Goal: Task Accomplishment & Management: Manage account settings

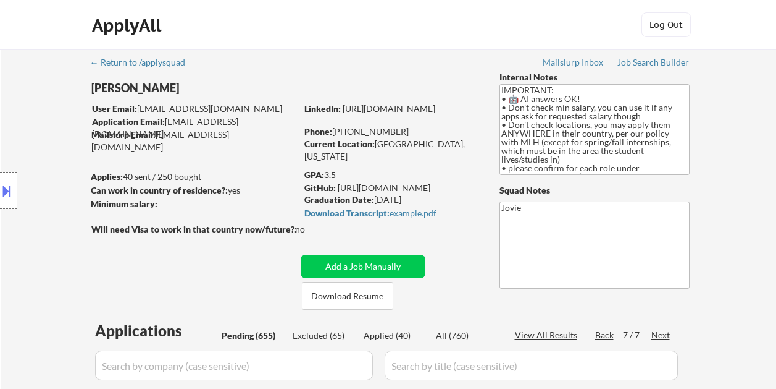
select select ""pending""
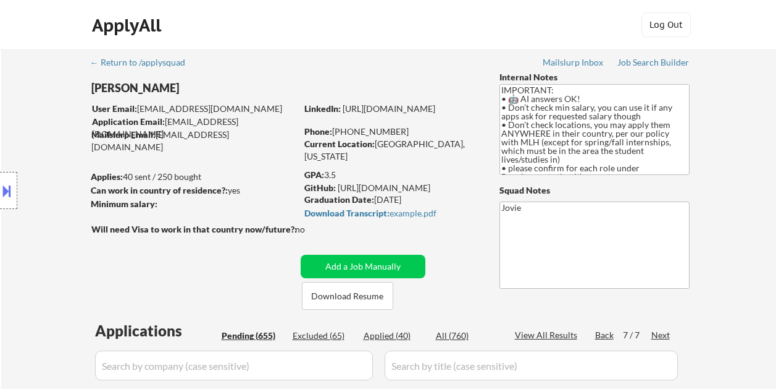
select select ""pending""
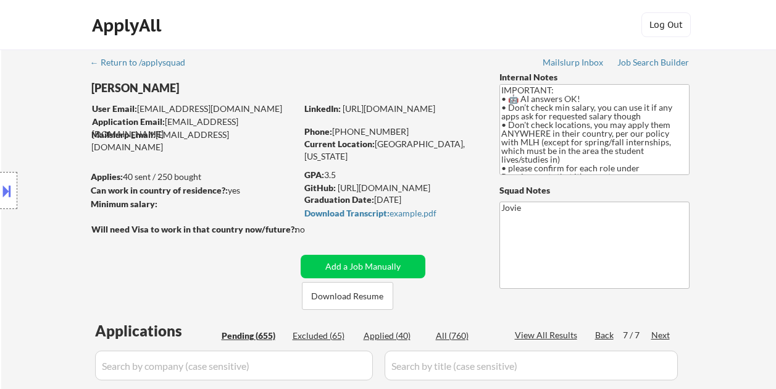
select select ""pending""
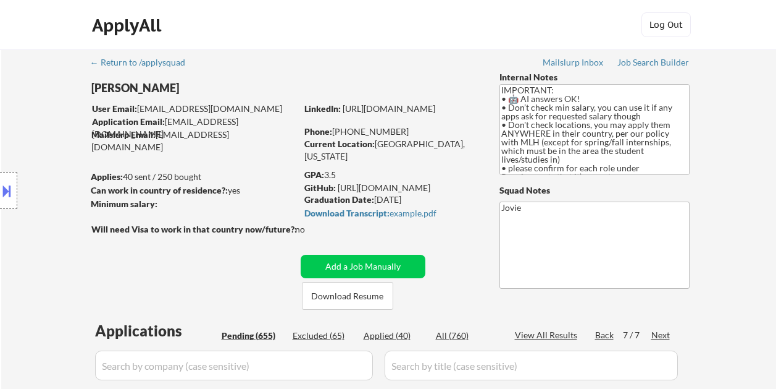
select select ""pending""
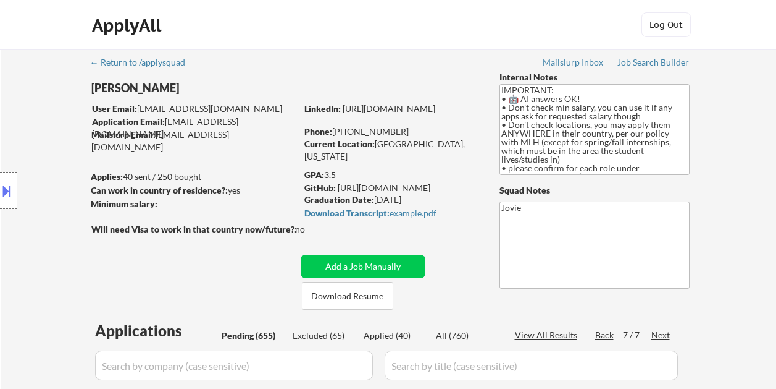
select select ""pending""
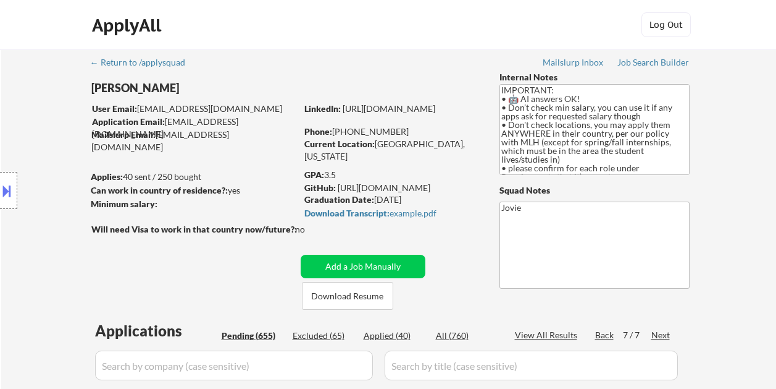
select select ""pending""
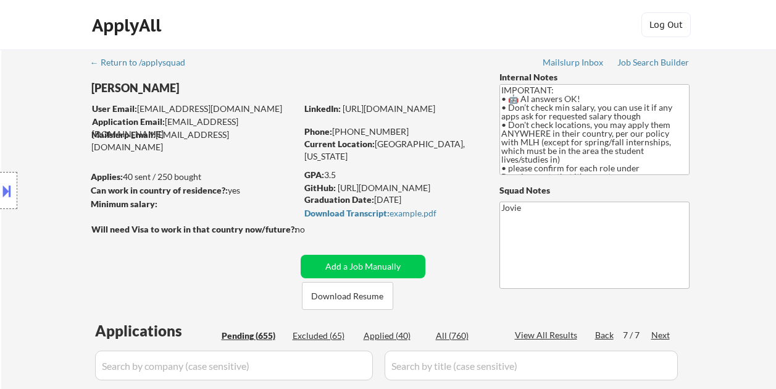
select select ""pending""
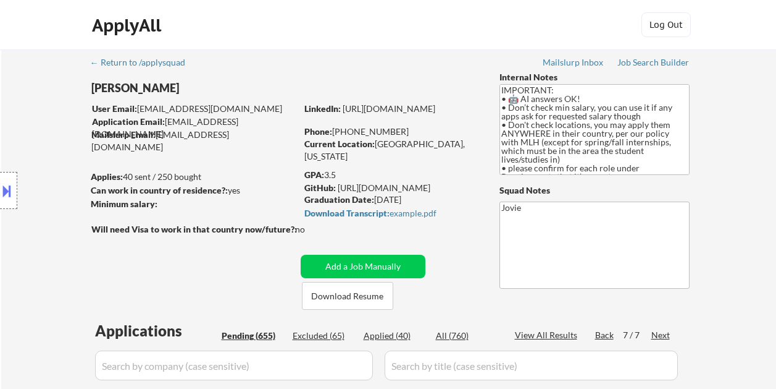
select select ""pending""
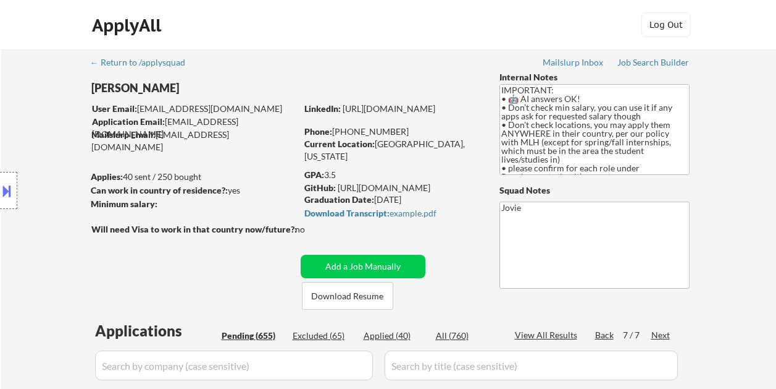
select select ""pending""
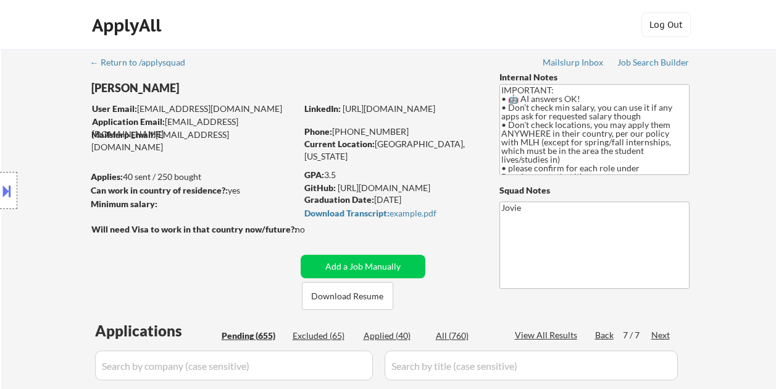
select select ""pending""
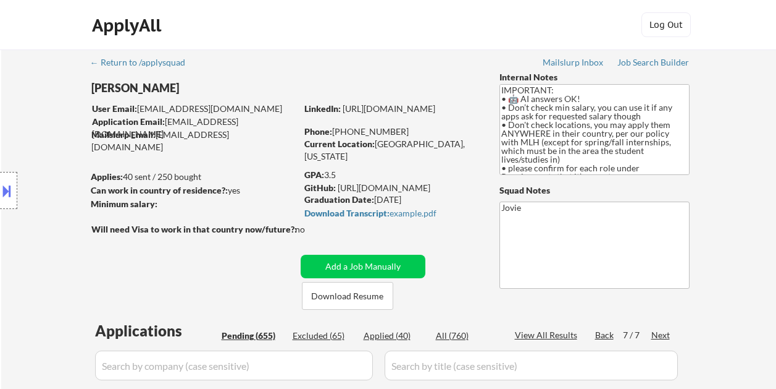
select select ""pending""
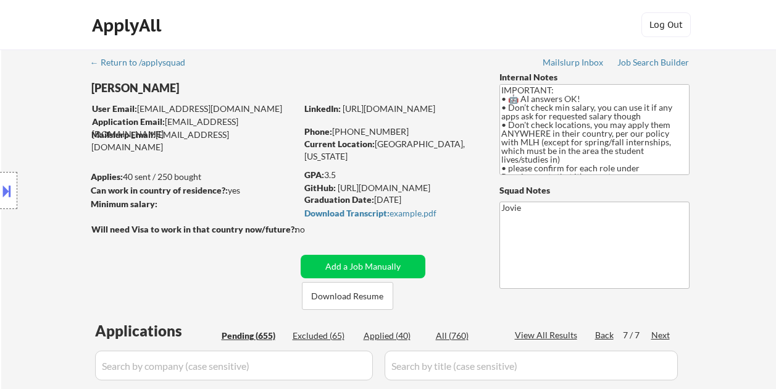
scroll to position [2780, 0]
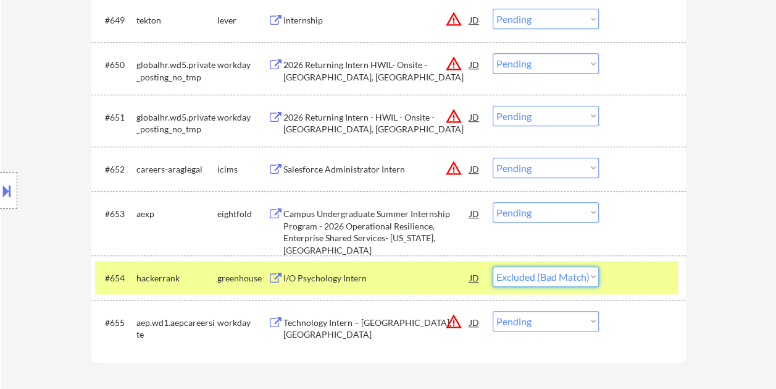
click at [493, 266] on select "Choose an option... Pending Applied Excluded (Questions) Excluded (Expired) Exc…" at bounding box center [546, 276] width 106 height 20
select select ""pending""
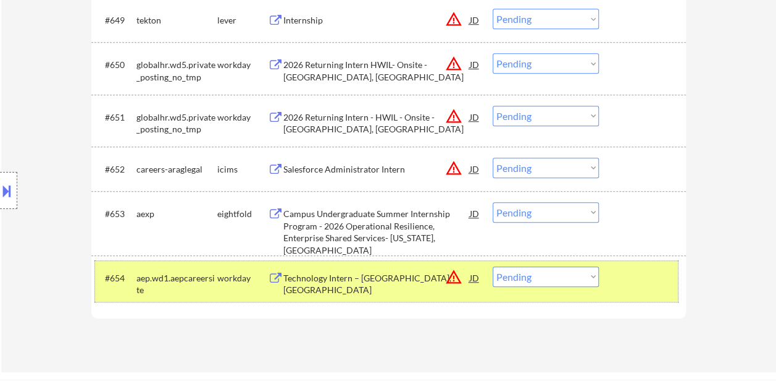
click at [655, 281] on div at bounding box center [644, 277] width 54 height 22
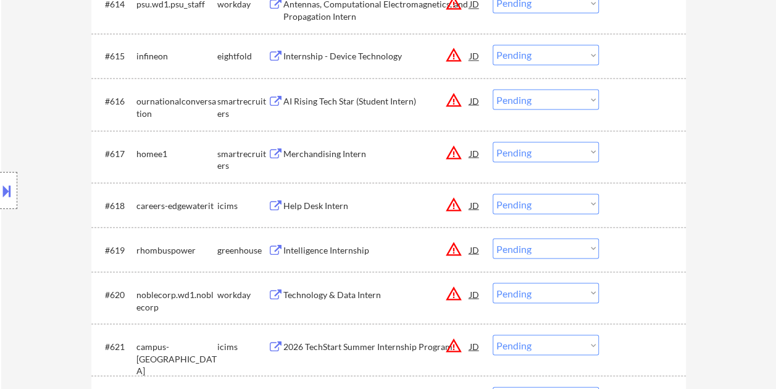
scroll to position [1112, 0]
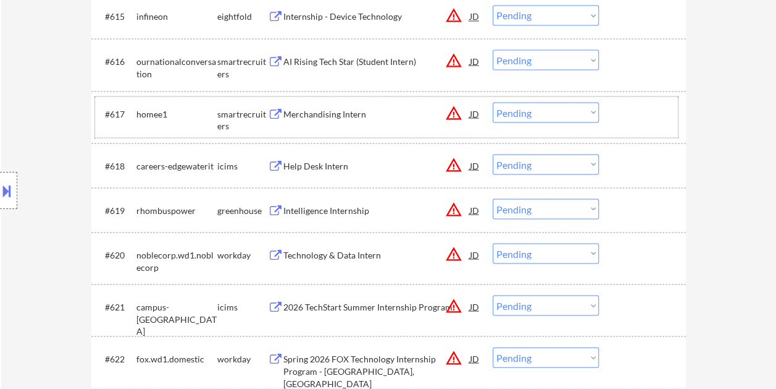
click at [628, 105] on div at bounding box center [644, 113] width 54 height 22
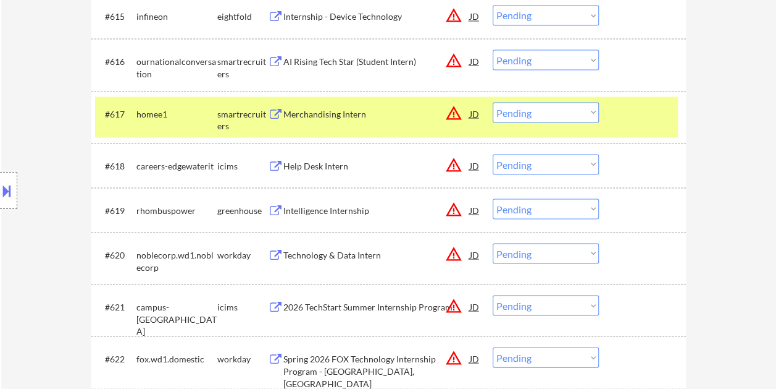
click at [353, 106] on div "Merchandising Intern" at bounding box center [377, 113] width 187 height 22
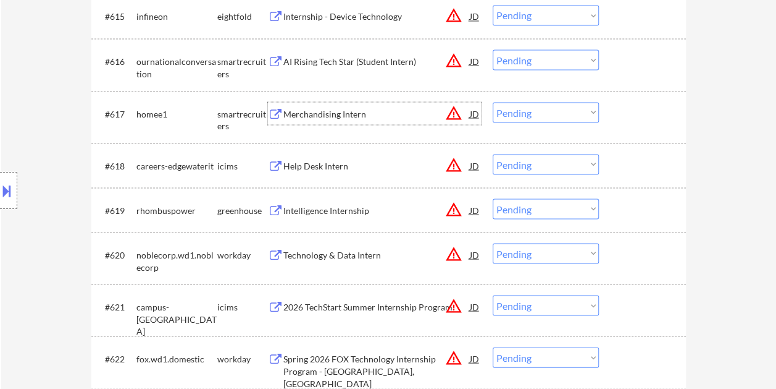
drag, startPoint x: 637, startPoint y: 112, endPoint x: 600, endPoint y: 114, distance: 37.1
click at [634, 111] on div at bounding box center [644, 113] width 54 height 22
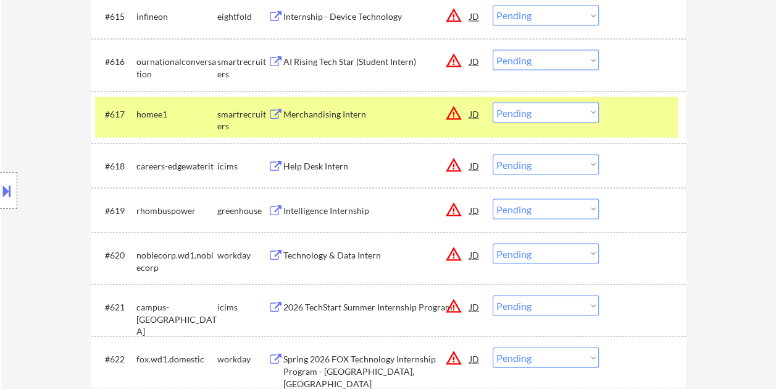
click at [589, 112] on select "Choose an option... Pending Applied Excluded (Questions) Excluded (Expired) Exc…" at bounding box center [546, 112] width 106 height 20
click at [493, 102] on select "Choose an option... Pending Applied Excluded (Questions) Excluded (Expired) Exc…" at bounding box center [546, 112] width 106 height 20
select select ""pending""
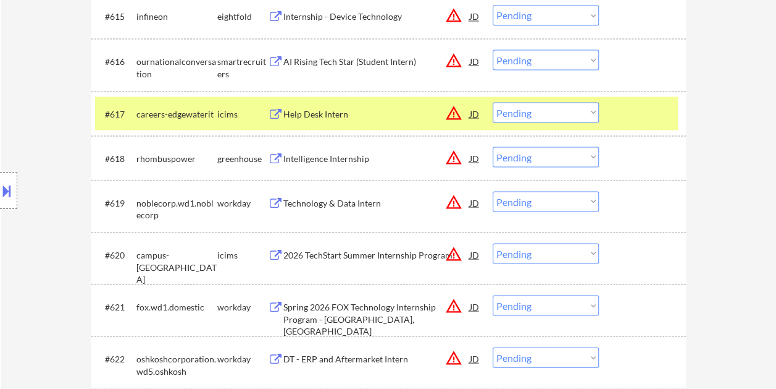
click at [5, 178] on div at bounding box center [8, 190] width 17 height 37
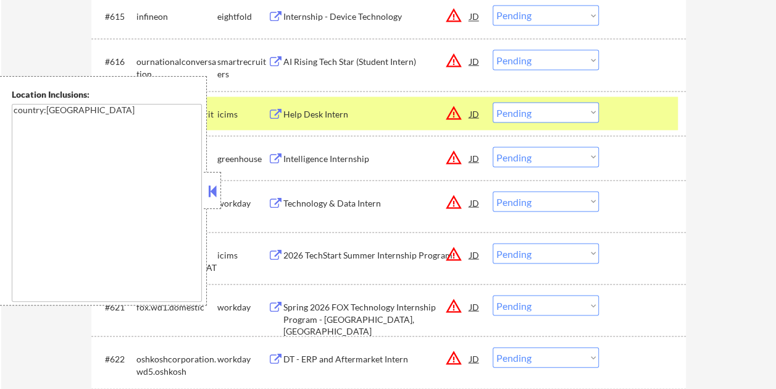
click at [211, 191] on button at bounding box center [213, 191] width 14 height 19
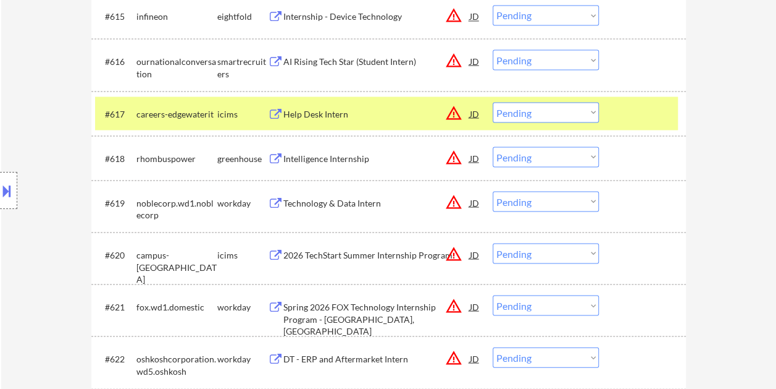
click at [621, 115] on div at bounding box center [644, 113] width 54 height 22
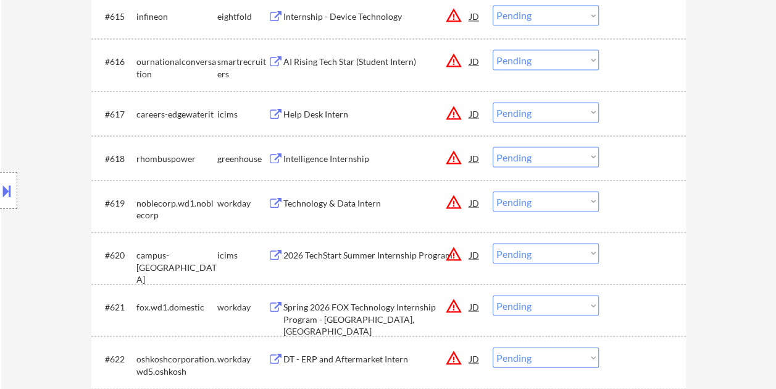
click at [634, 161] on div at bounding box center [644, 157] width 54 height 22
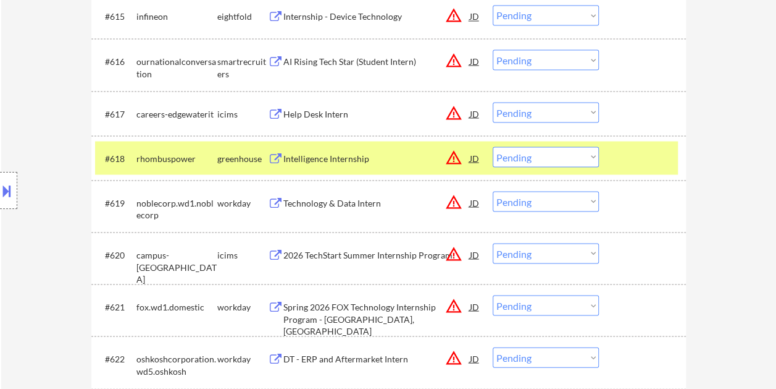
click at [348, 148] on div "Intelligence Internship" at bounding box center [377, 157] width 187 height 22
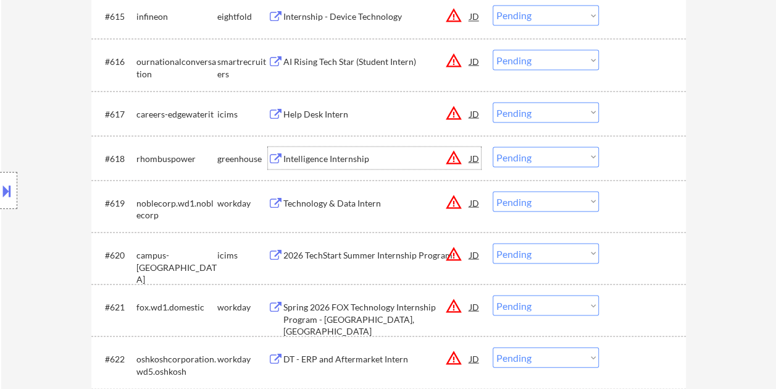
click at [619, 152] on div at bounding box center [644, 157] width 54 height 22
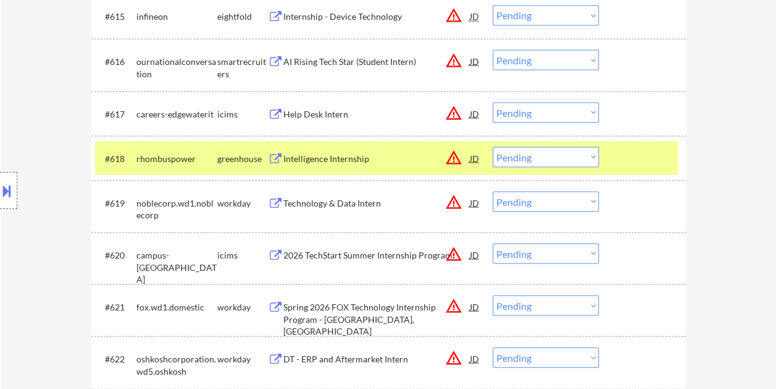
click at [581, 149] on select "Choose an option... Pending Applied Excluded (Questions) Excluded (Expired) Exc…" at bounding box center [546, 156] width 106 height 20
click at [493, 146] on select "Choose an option... Pending Applied Excluded (Questions) Excluded (Expired) Exc…" at bounding box center [546, 156] width 106 height 20
select select ""pending""
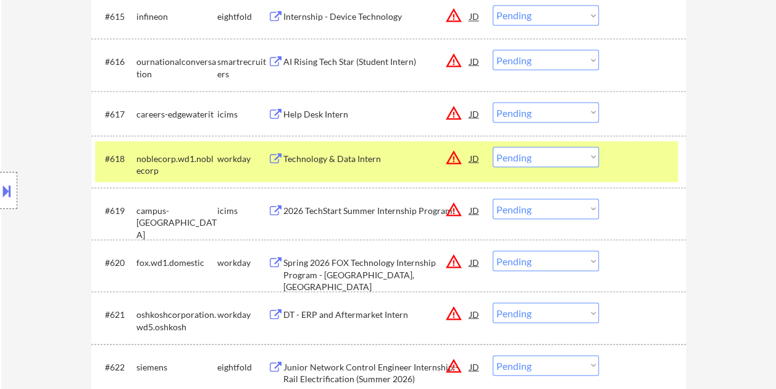
click at [637, 157] on div at bounding box center [644, 157] width 54 height 22
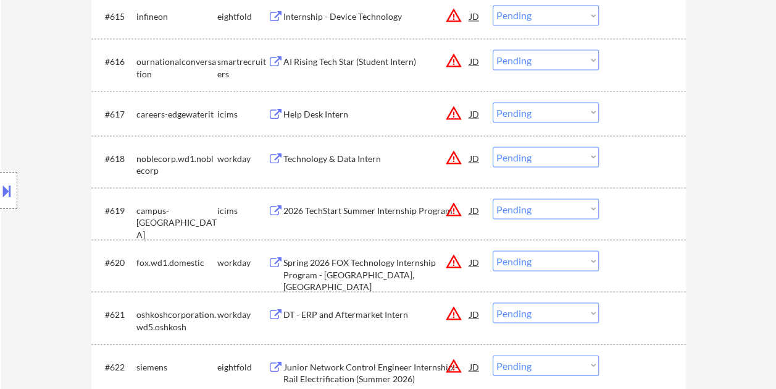
scroll to position [1050, 0]
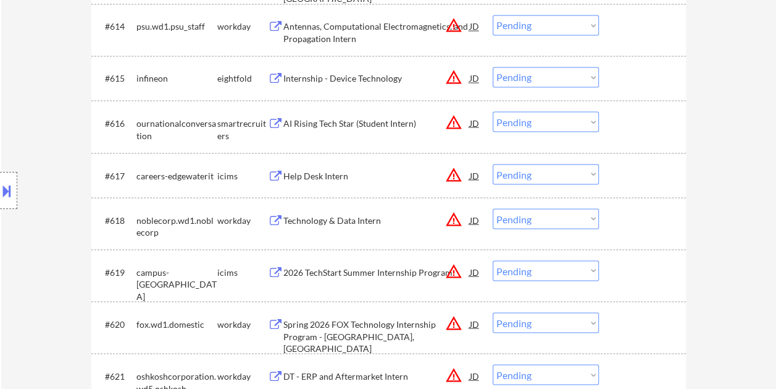
click at [638, 131] on div at bounding box center [644, 122] width 54 height 22
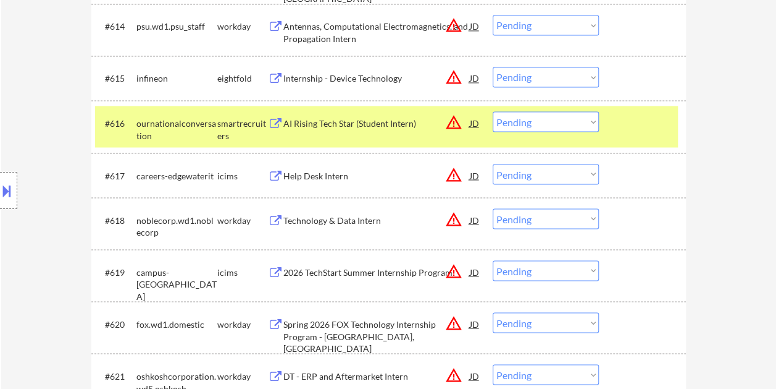
click at [344, 121] on div "AI Rising Tech Star (Student Intern)" at bounding box center [377, 123] width 187 height 12
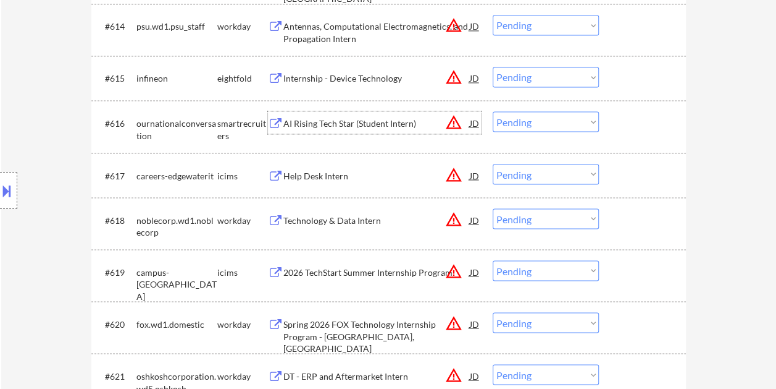
drag, startPoint x: 649, startPoint y: 125, endPoint x: 609, endPoint y: 125, distance: 40.2
click at [649, 125] on div at bounding box center [644, 122] width 54 height 22
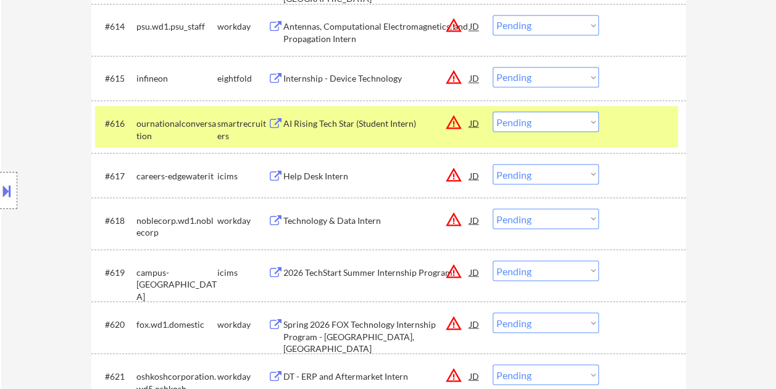
click at [591, 121] on select "Choose an option... Pending Applied Excluded (Questions) Excluded (Expired) Exc…" at bounding box center [546, 121] width 106 height 20
click at [493, 111] on select "Choose an option... Pending Applied Excluded (Questions) Excluded (Expired) Exc…" at bounding box center [546, 121] width 106 height 20
select select ""pending""
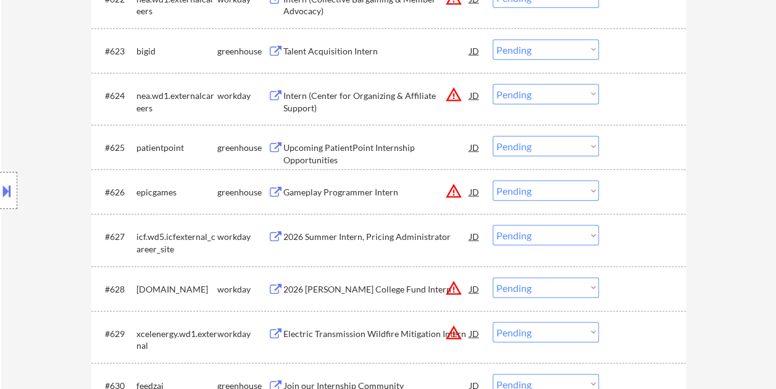
scroll to position [1483, 0]
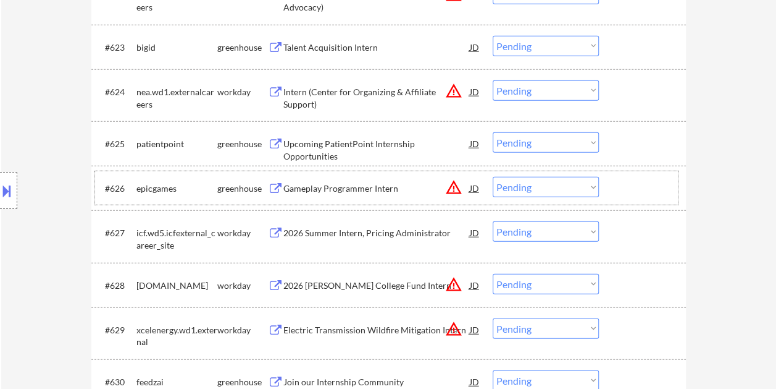
click at [623, 185] on div at bounding box center [644, 188] width 54 height 22
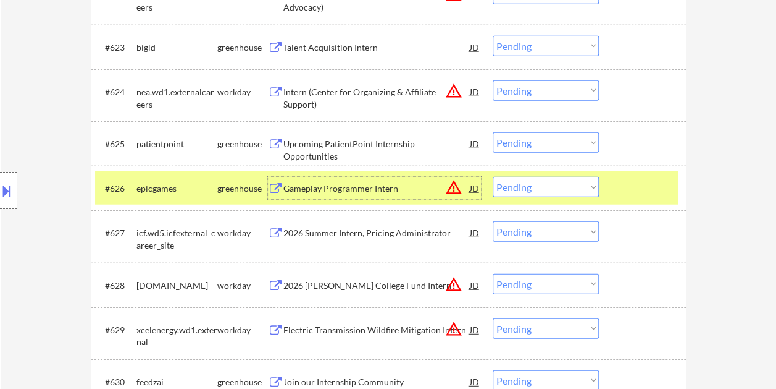
click at [389, 189] on div "Gameplay Programmer Intern" at bounding box center [377, 188] width 187 height 12
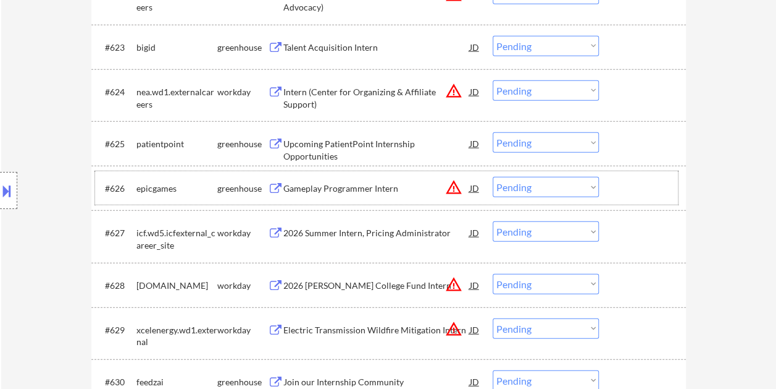
click at [647, 186] on div at bounding box center [644, 188] width 54 height 22
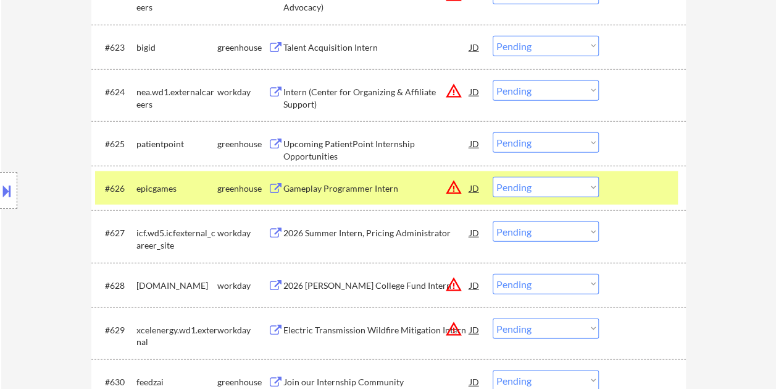
click at [590, 188] on select "Choose an option... Pending Applied Excluded (Questions) Excluded (Expired) Exc…" at bounding box center [546, 187] width 106 height 20
click at [493, 177] on select "Choose an option... Pending Applied Excluded (Questions) Excluded (Expired) Exc…" at bounding box center [546, 187] width 106 height 20
select select ""pending""
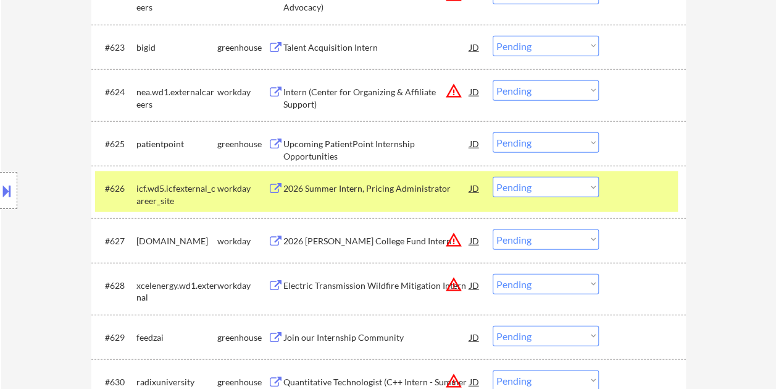
click at [637, 190] on div at bounding box center [644, 188] width 54 height 22
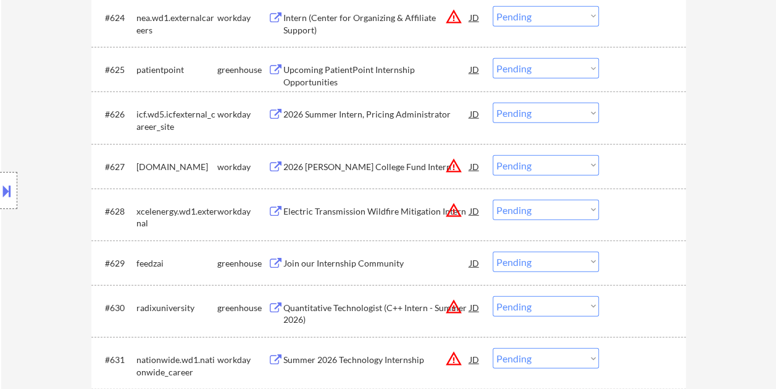
scroll to position [1606, 0]
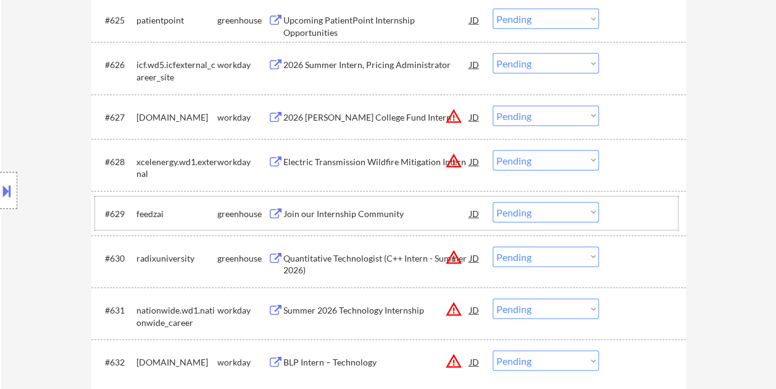
click at [628, 217] on div at bounding box center [644, 213] width 54 height 22
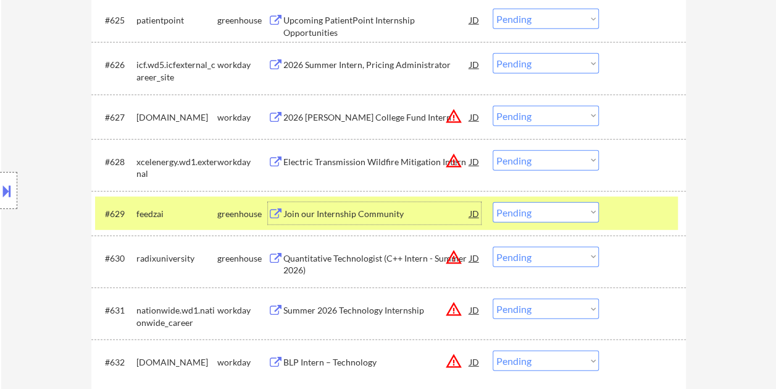
click at [316, 209] on div "Join our Internship Community" at bounding box center [377, 214] width 187 height 12
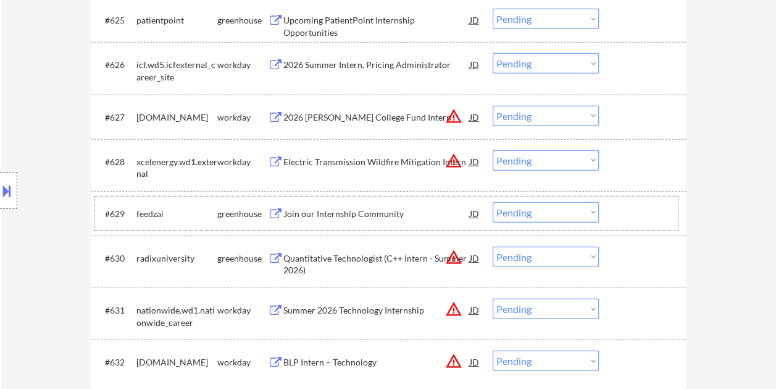
click at [670, 216] on div at bounding box center [644, 213] width 54 height 22
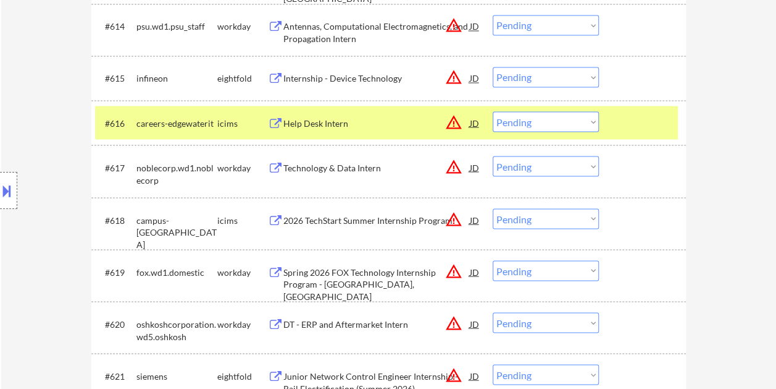
scroll to position [1625, 0]
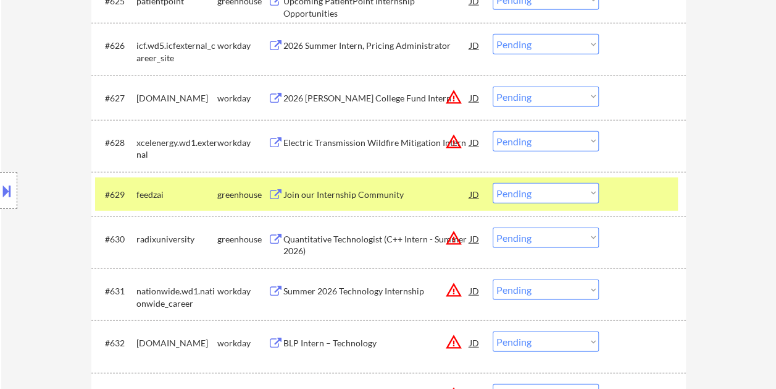
click at [578, 193] on select "Choose an option... Pending Applied Excluded (Questions) Excluded (Expired) Exc…" at bounding box center [546, 193] width 106 height 20
click at [493, 183] on select "Choose an option... Pending Applied Excluded (Questions) Excluded (Expired) Exc…" at bounding box center [546, 193] width 106 height 20
select select ""pending""
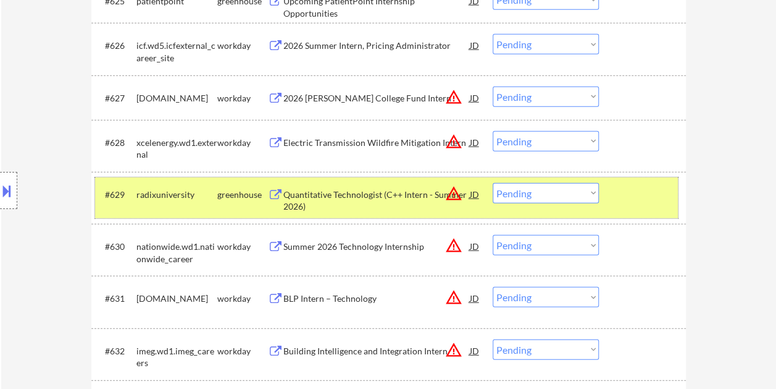
click at [623, 189] on div at bounding box center [644, 194] width 54 height 22
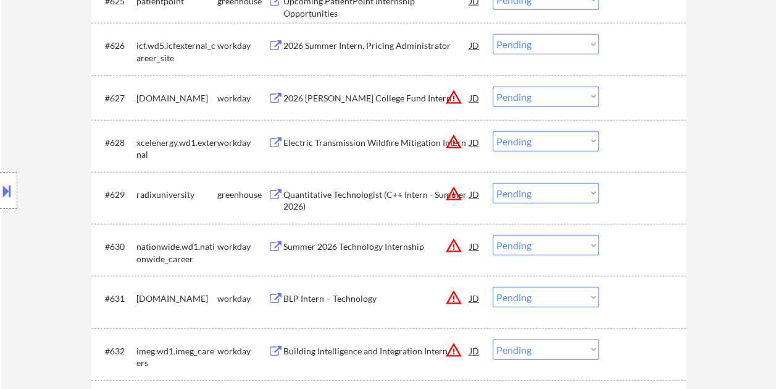
click at [629, 190] on div at bounding box center [644, 194] width 54 height 22
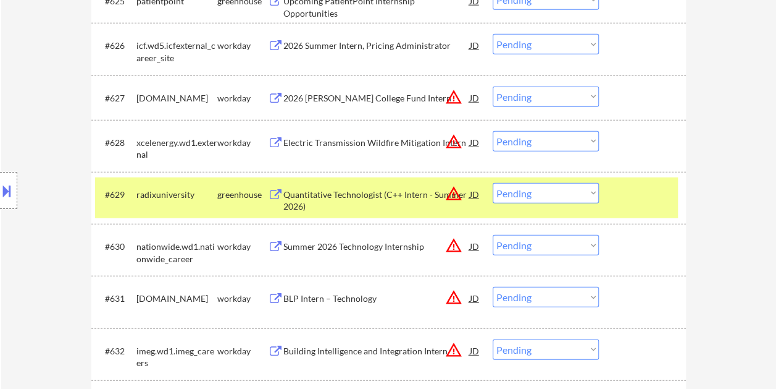
click at [374, 204] on div "Quantitative Technologist (C++ Intern - Summer 2026)" at bounding box center [377, 200] width 187 height 24
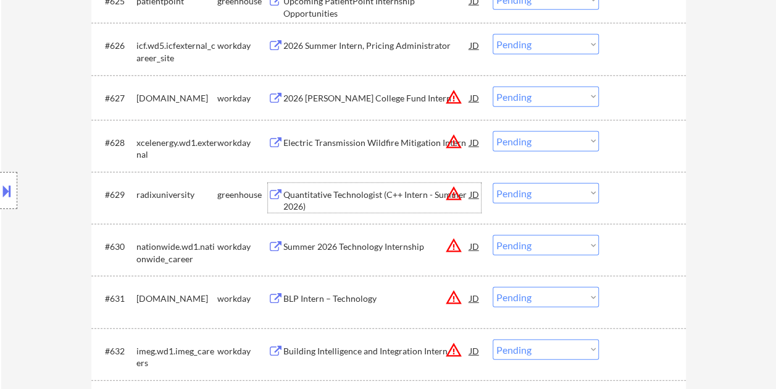
click at [616, 188] on div "#629 radixuniversity greenhouse Quantitative Technologist (C++ Intern - Summer …" at bounding box center [386, 197] width 583 height 41
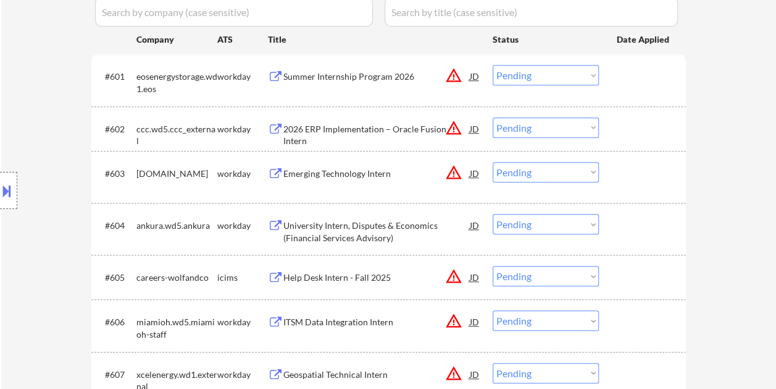
scroll to position [0, 0]
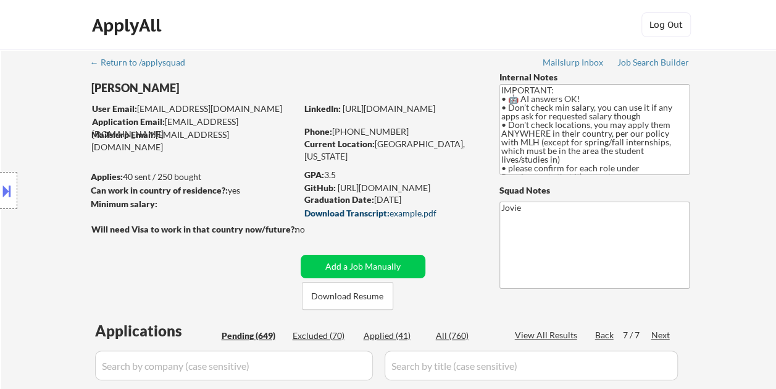
click at [402, 212] on div "Download Transcript: example.pdf" at bounding box center [391, 213] width 172 height 9
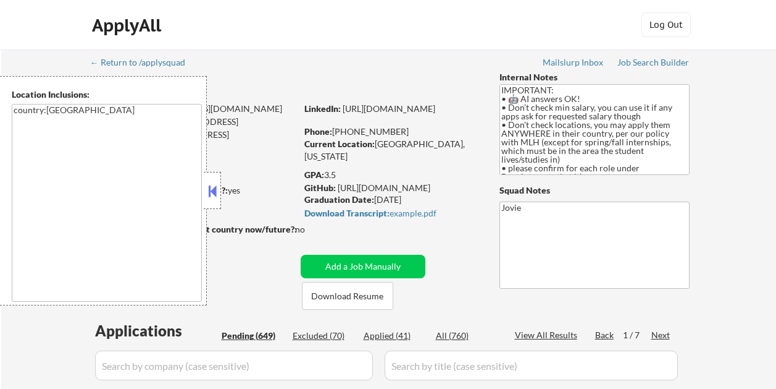
select select ""pending""
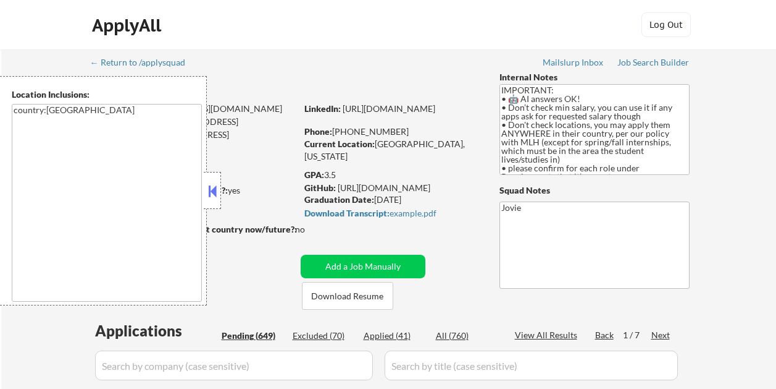
select select ""pending""
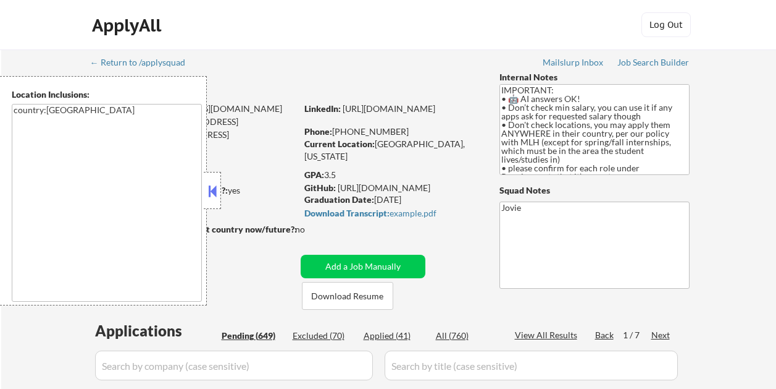
select select ""pending""
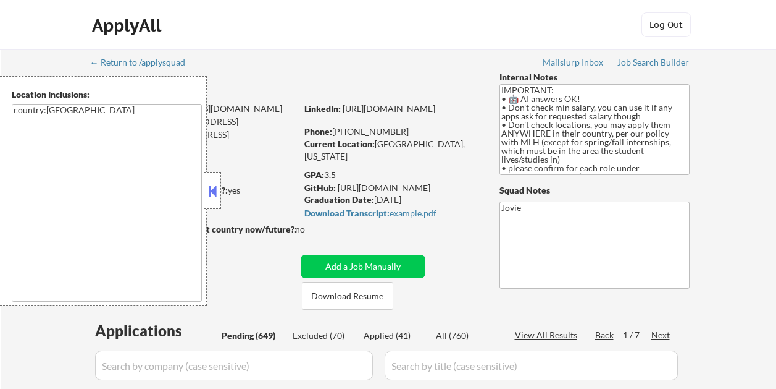
select select ""pending""
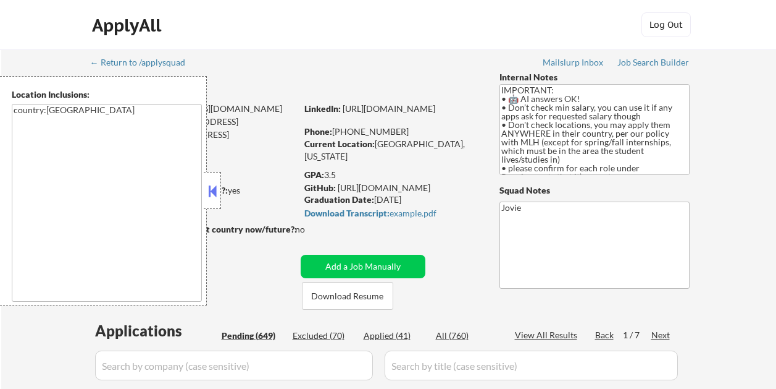
select select ""pending""
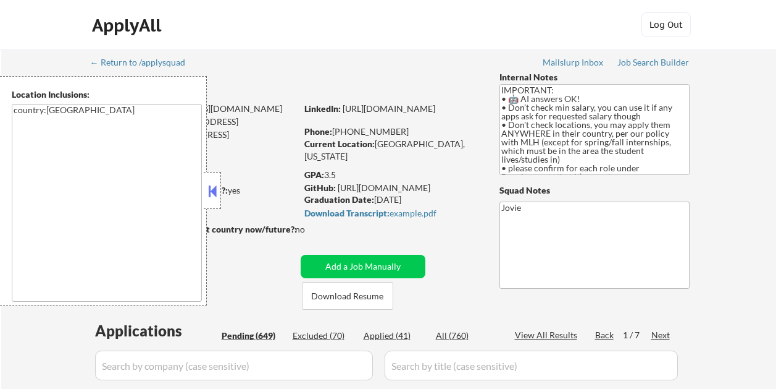
select select ""pending""
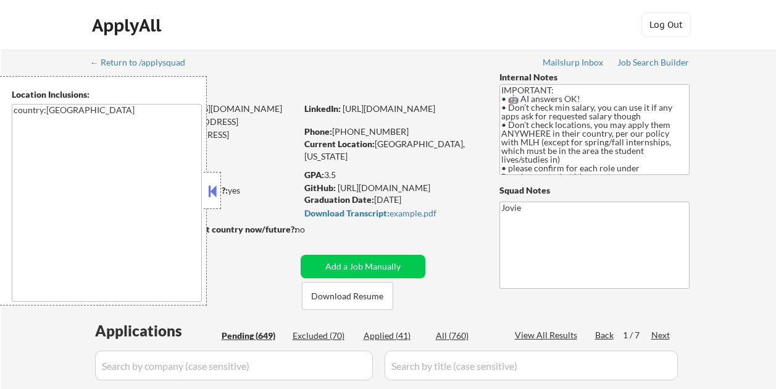
select select ""pending""
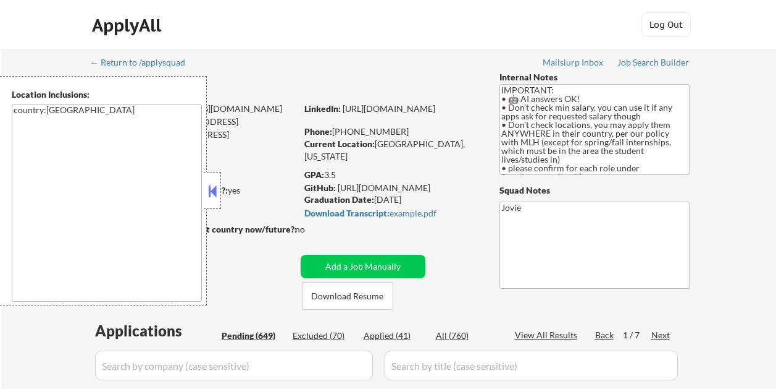
select select ""pending""
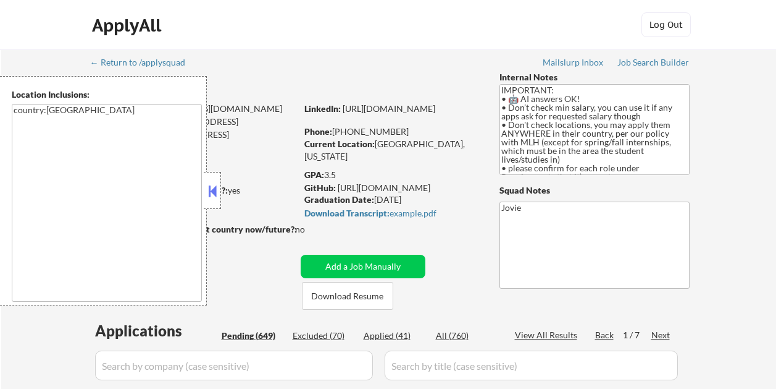
select select ""pending""
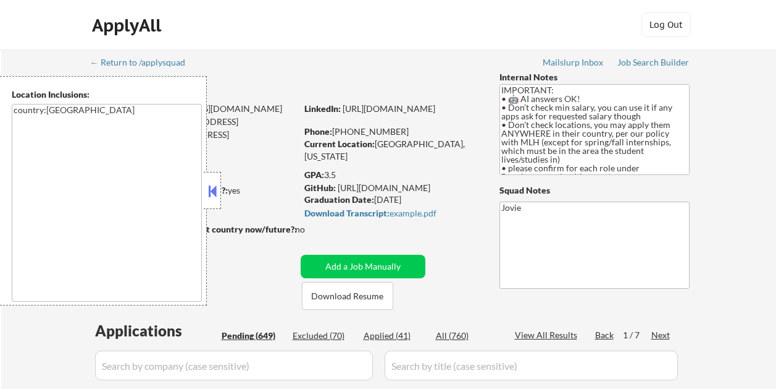
select select ""pending""
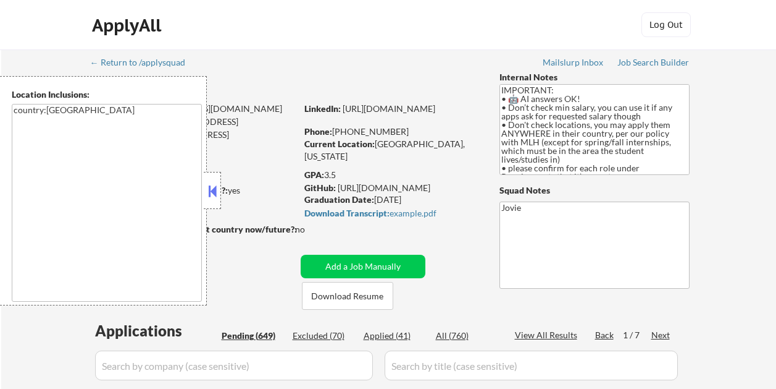
select select ""pending""
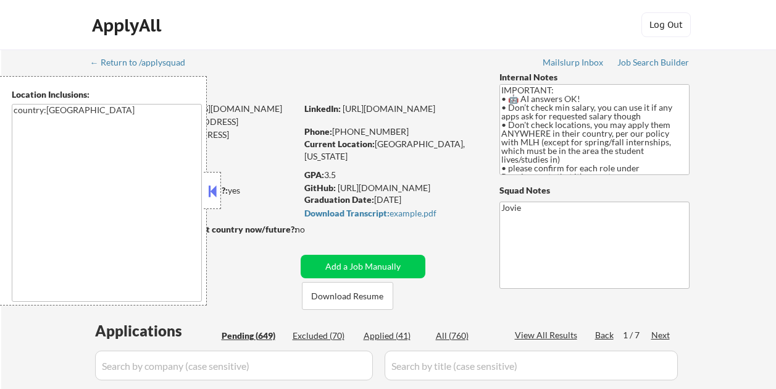
select select ""pending""
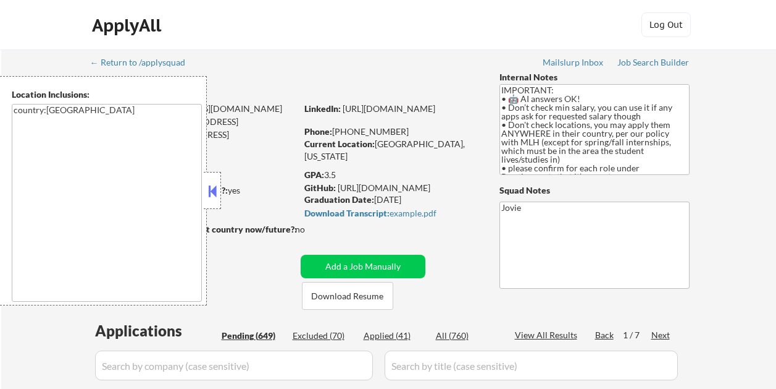
select select ""pending""
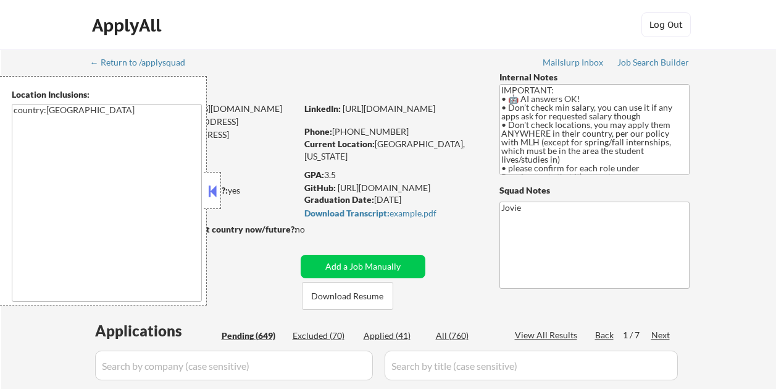
select select ""pending""
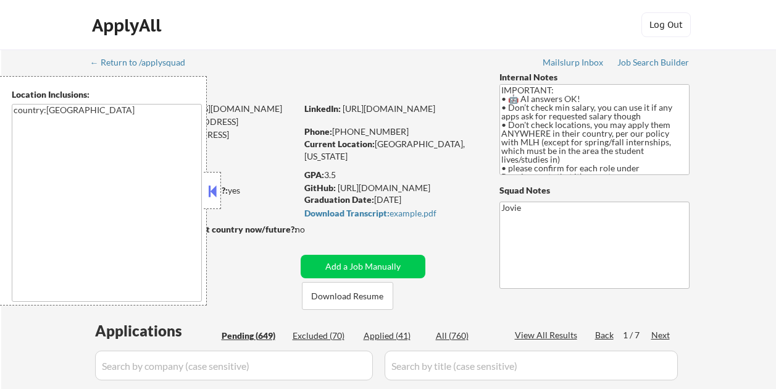
select select ""pending""
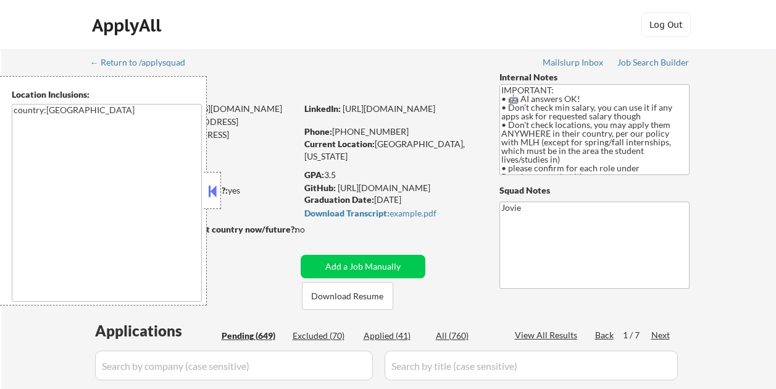
select select ""pending""
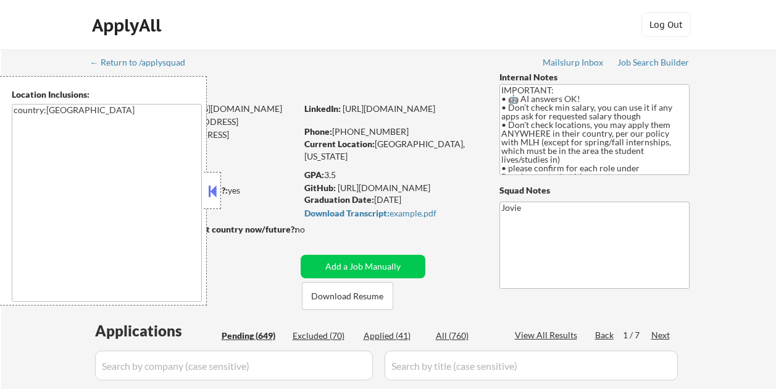
select select ""pending""
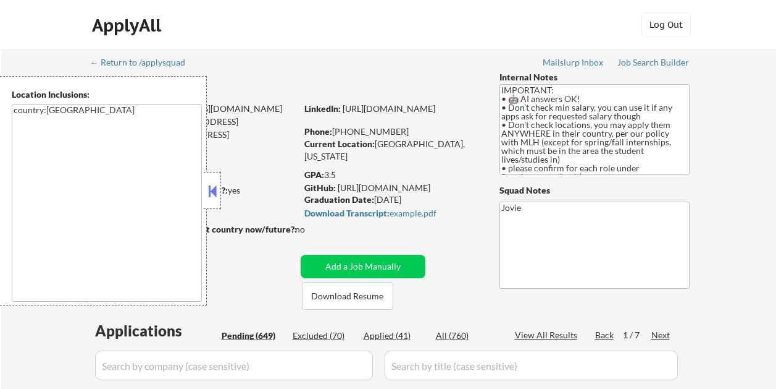
select select ""pending""
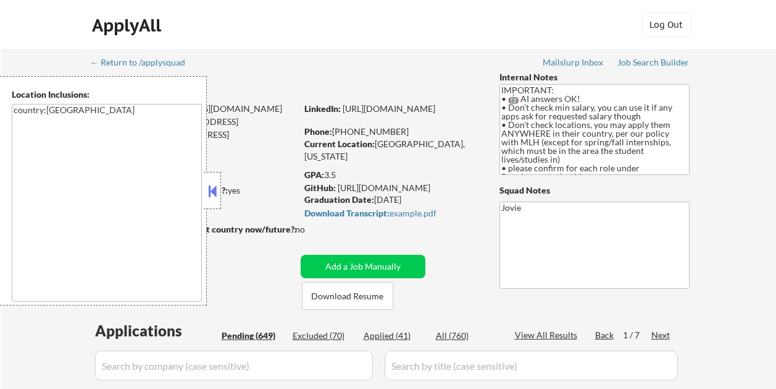
select select ""pending""
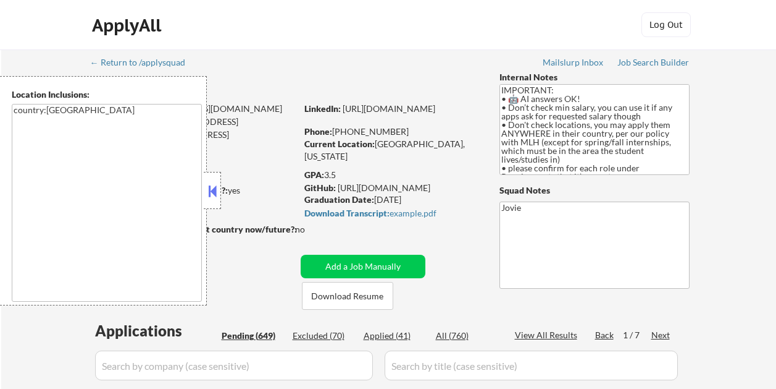
select select ""pending""
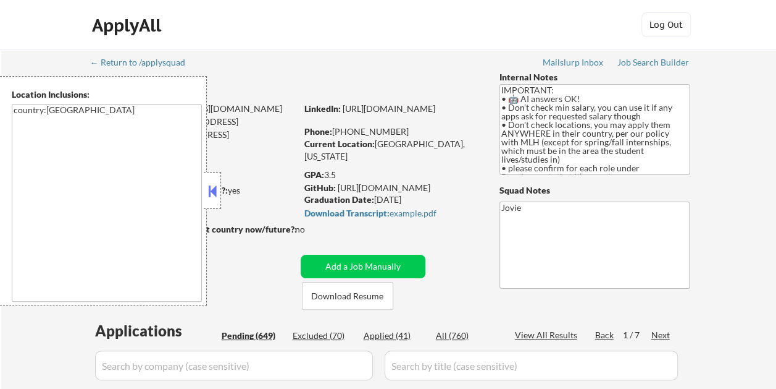
click at [208, 192] on button at bounding box center [213, 191] width 14 height 19
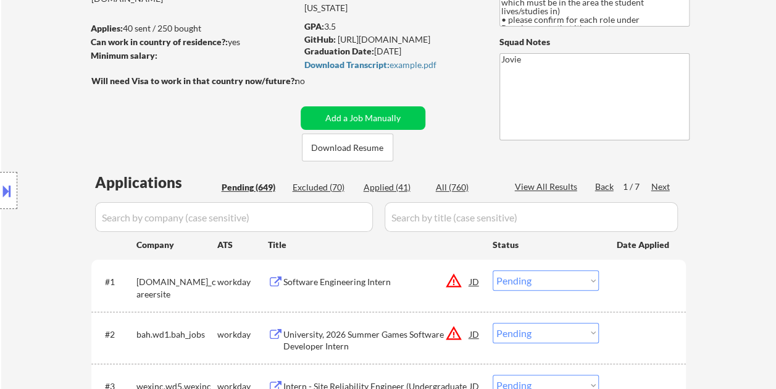
scroll to position [35, 0]
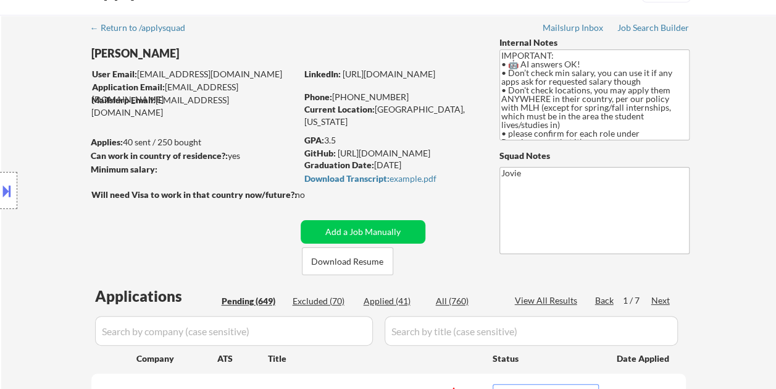
click at [660, 301] on div "Next" at bounding box center [662, 300] width 20 height 12
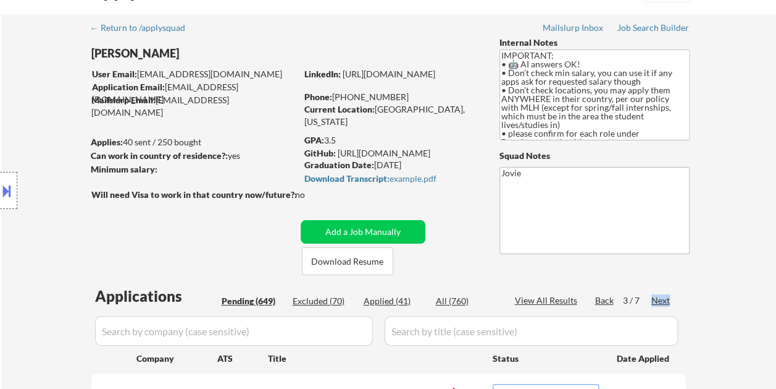
click at [660, 301] on div "Next" at bounding box center [662, 300] width 20 height 12
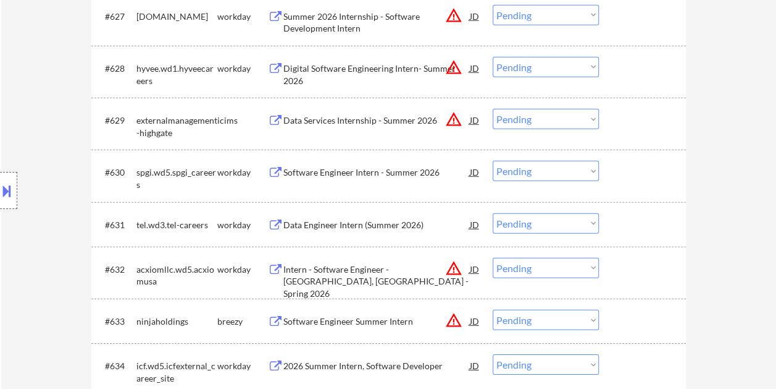
scroll to position [1683, 0]
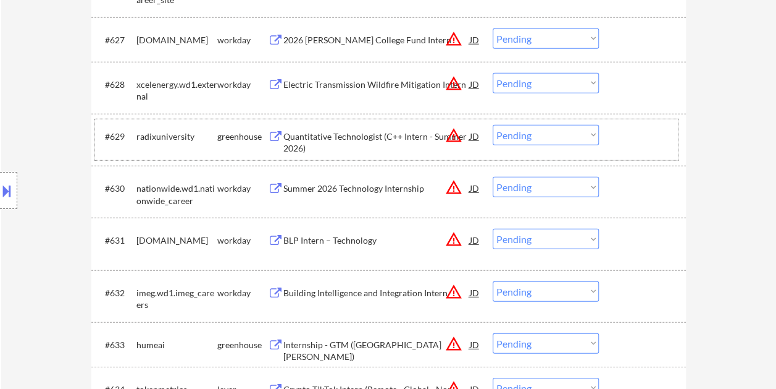
click at [665, 132] on div at bounding box center [644, 136] width 54 height 22
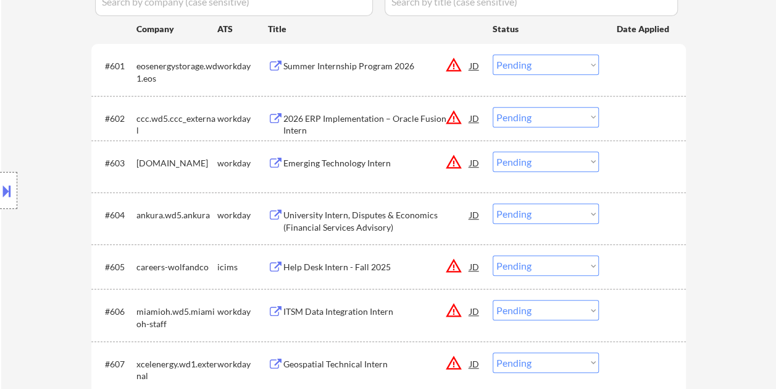
scroll to position [0, 0]
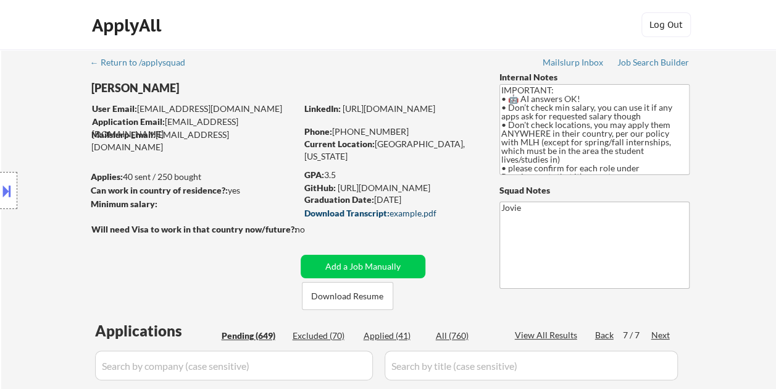
click at [392, 212] on div "Download Transcript: example.pdf" at bounding box center [391, 213] width 172 height 9
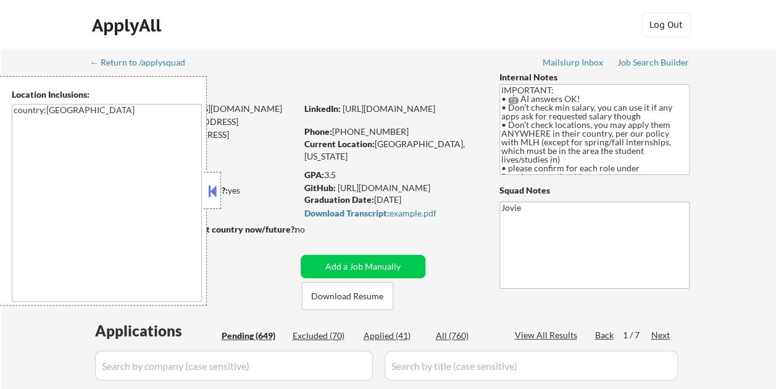
select select ""pending""
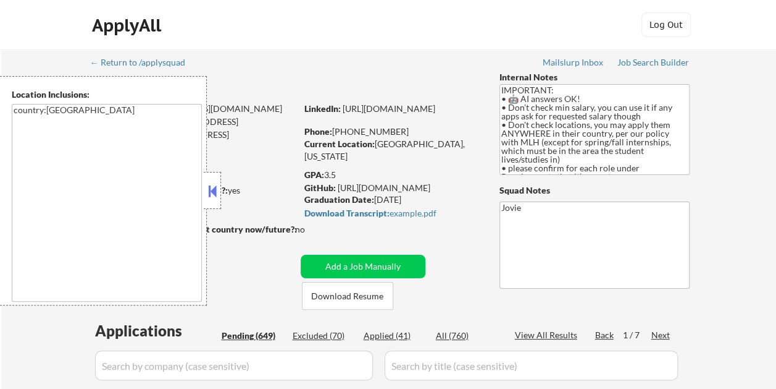
select select ""pending""
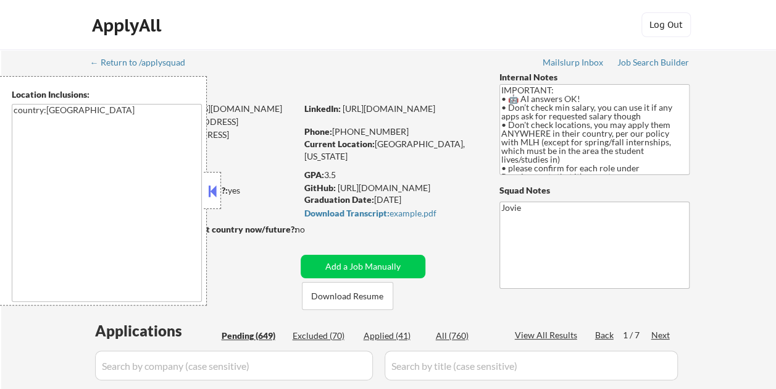
select select ""pending""
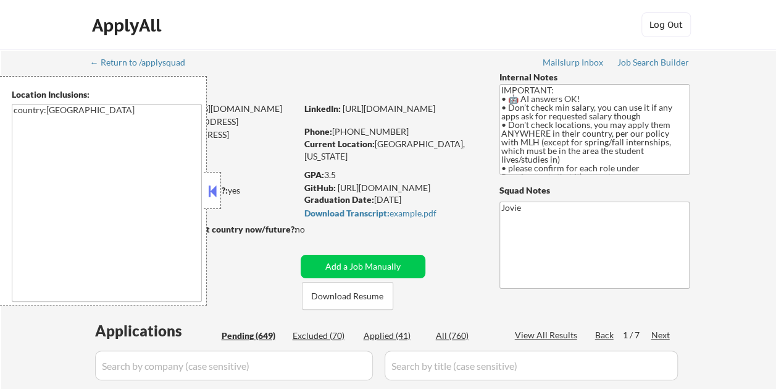
select select ""pending""
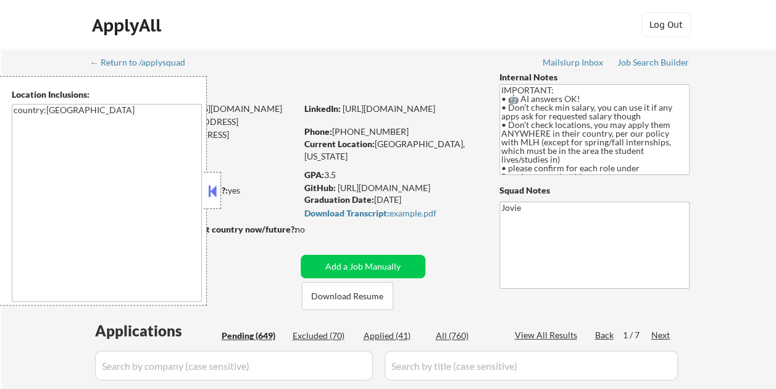
select select ""pending""
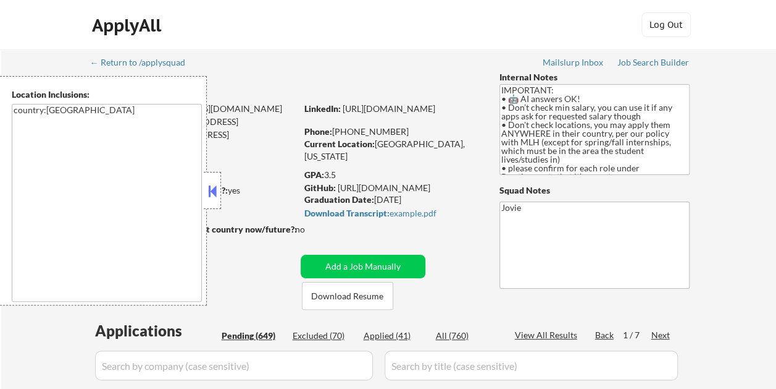
select select ""pending""
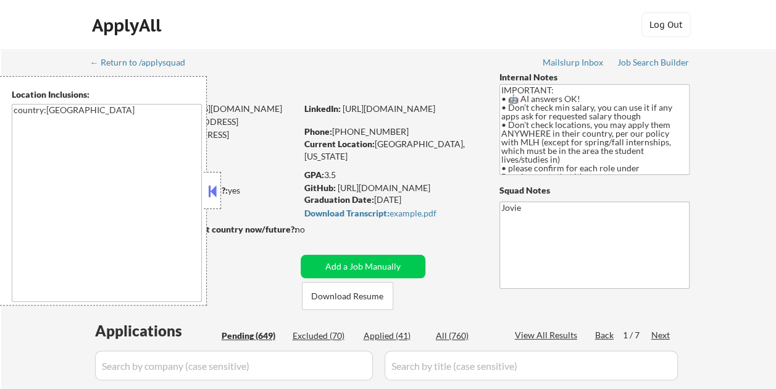
select select ""pending""
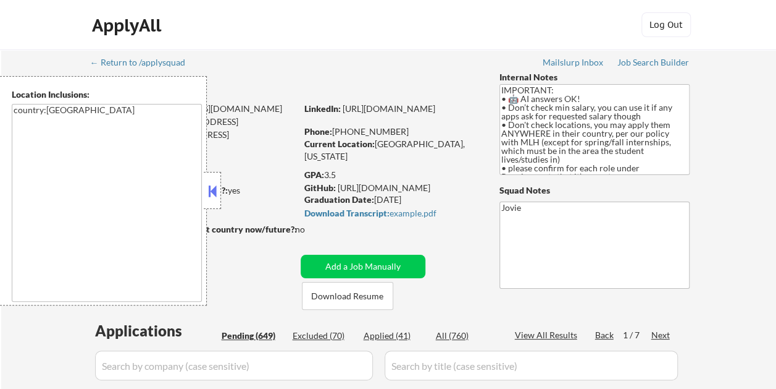
select select ""pending""
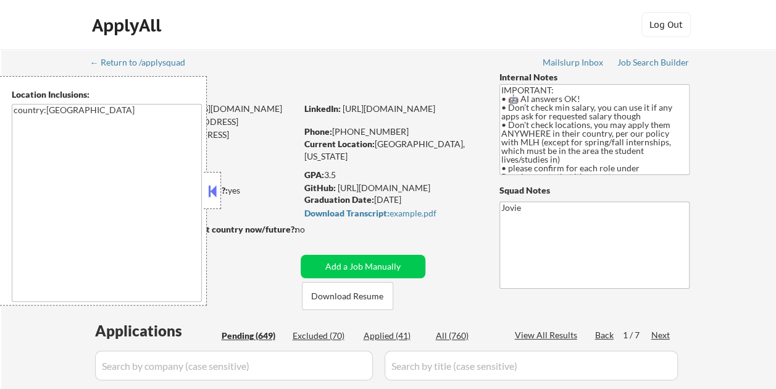
select select ""pending""
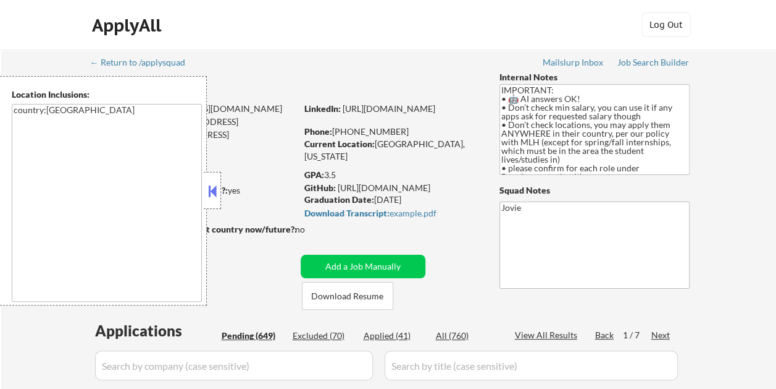
select select ""pending""
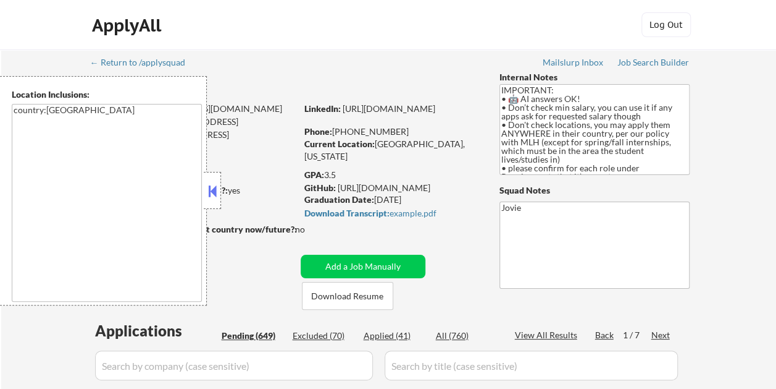
select select ""pending""
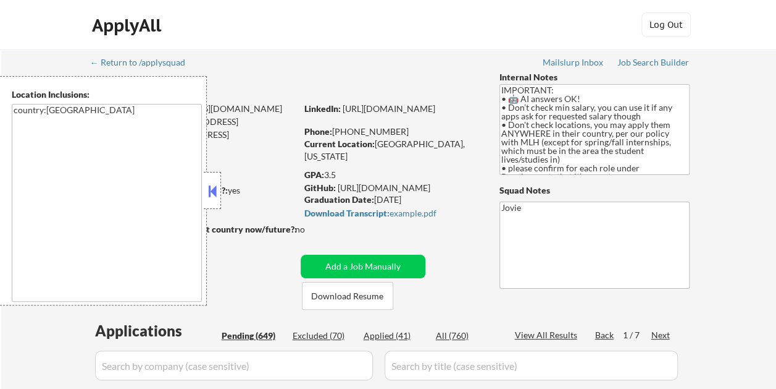
select select ""pending""
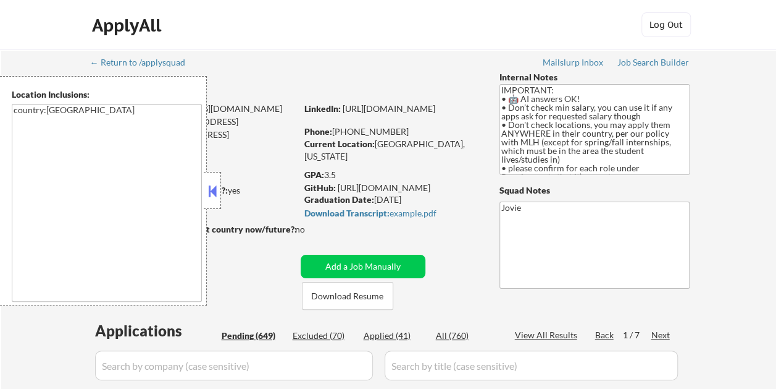
select select ""pending""
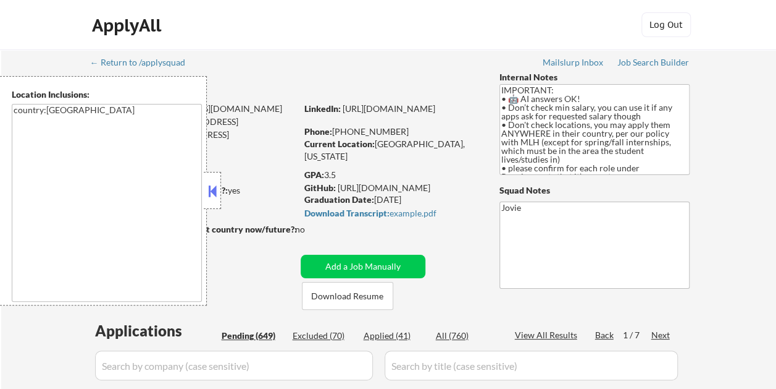
select select ""pending""
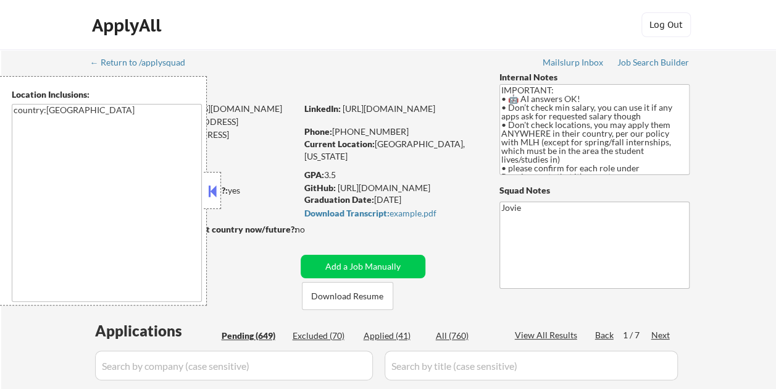
select select ""pending""
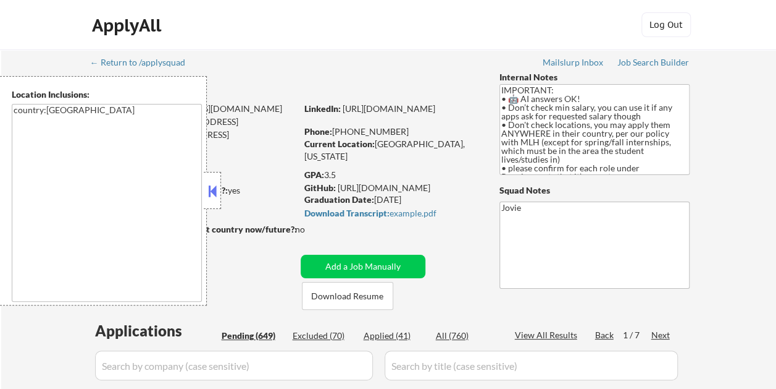
select select ""pending""
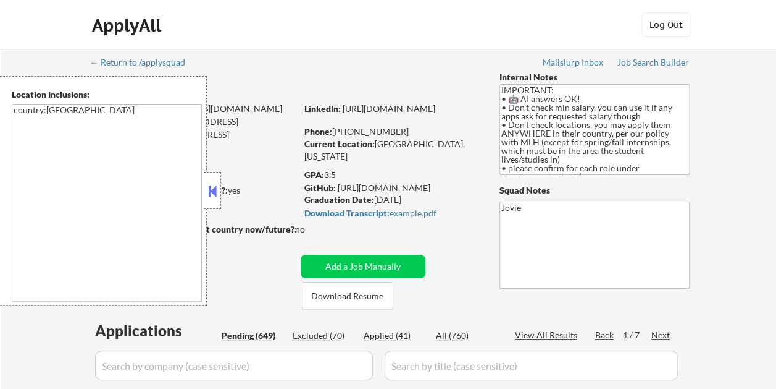
select select ""pending""
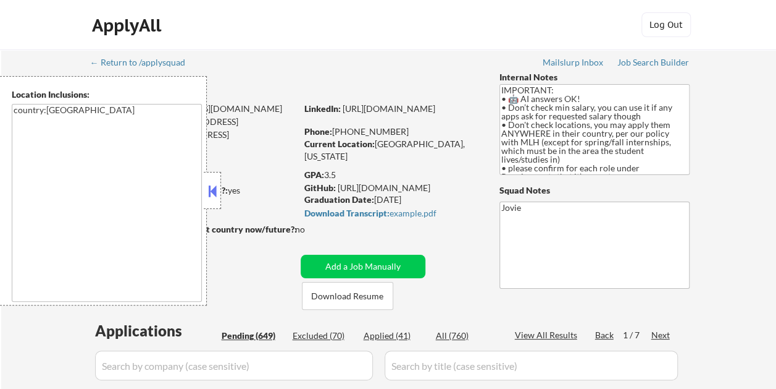
select select ""pending""
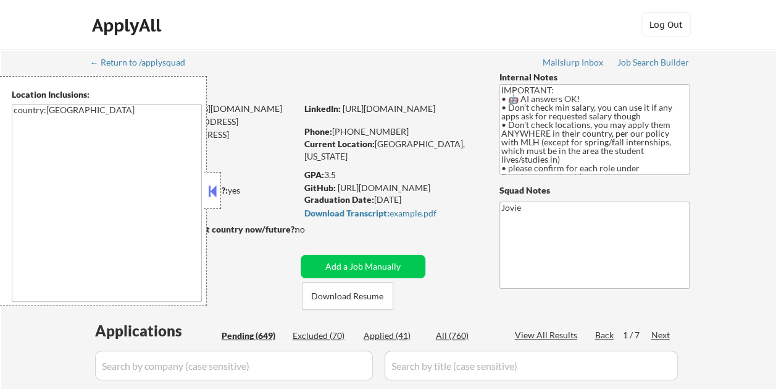
select select ""pending""
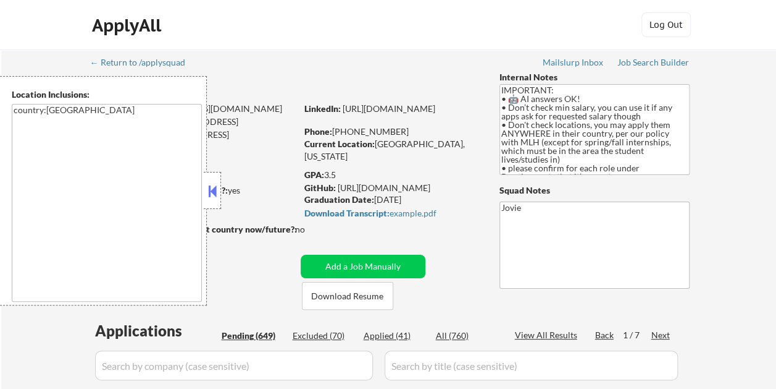
select select ""pending""
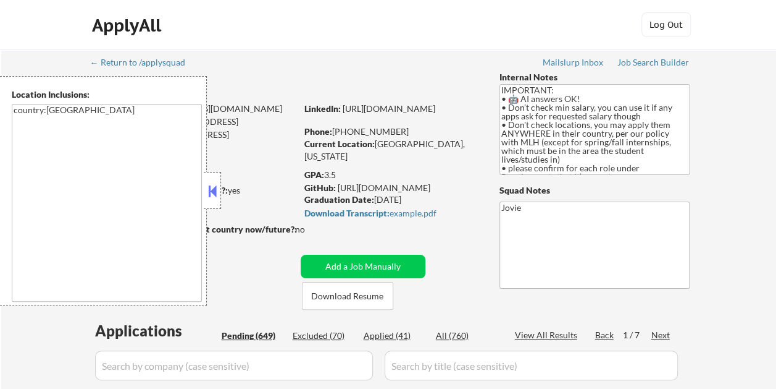
click at [214, 188] on button at bounding box center [213, 191] width 14 height 19
